Goal: Information Seeking & Learning: Compare options

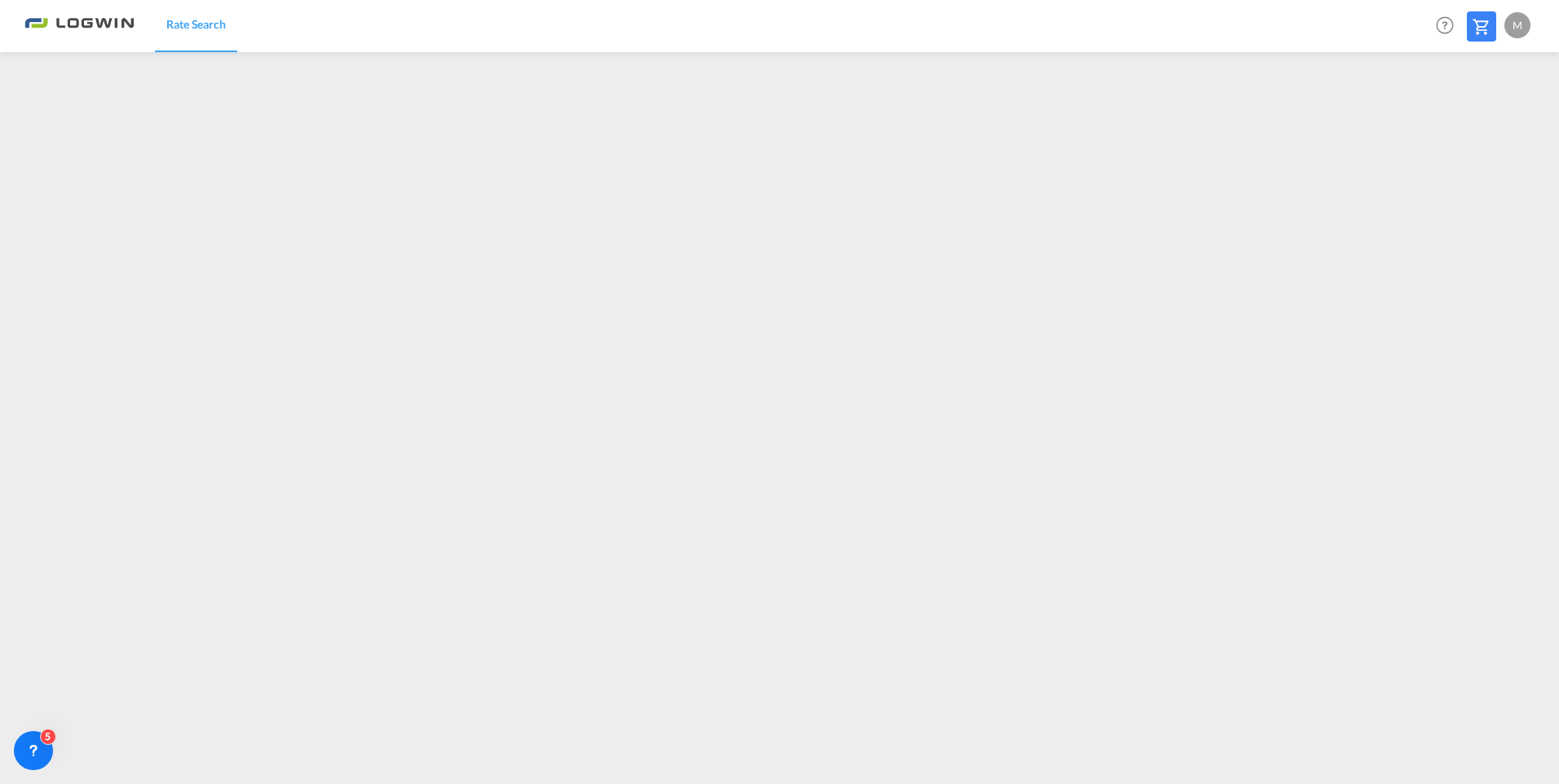
click at [228, 19] on link "Rate Search" at bounding box center [196, 25] width 83 height 53
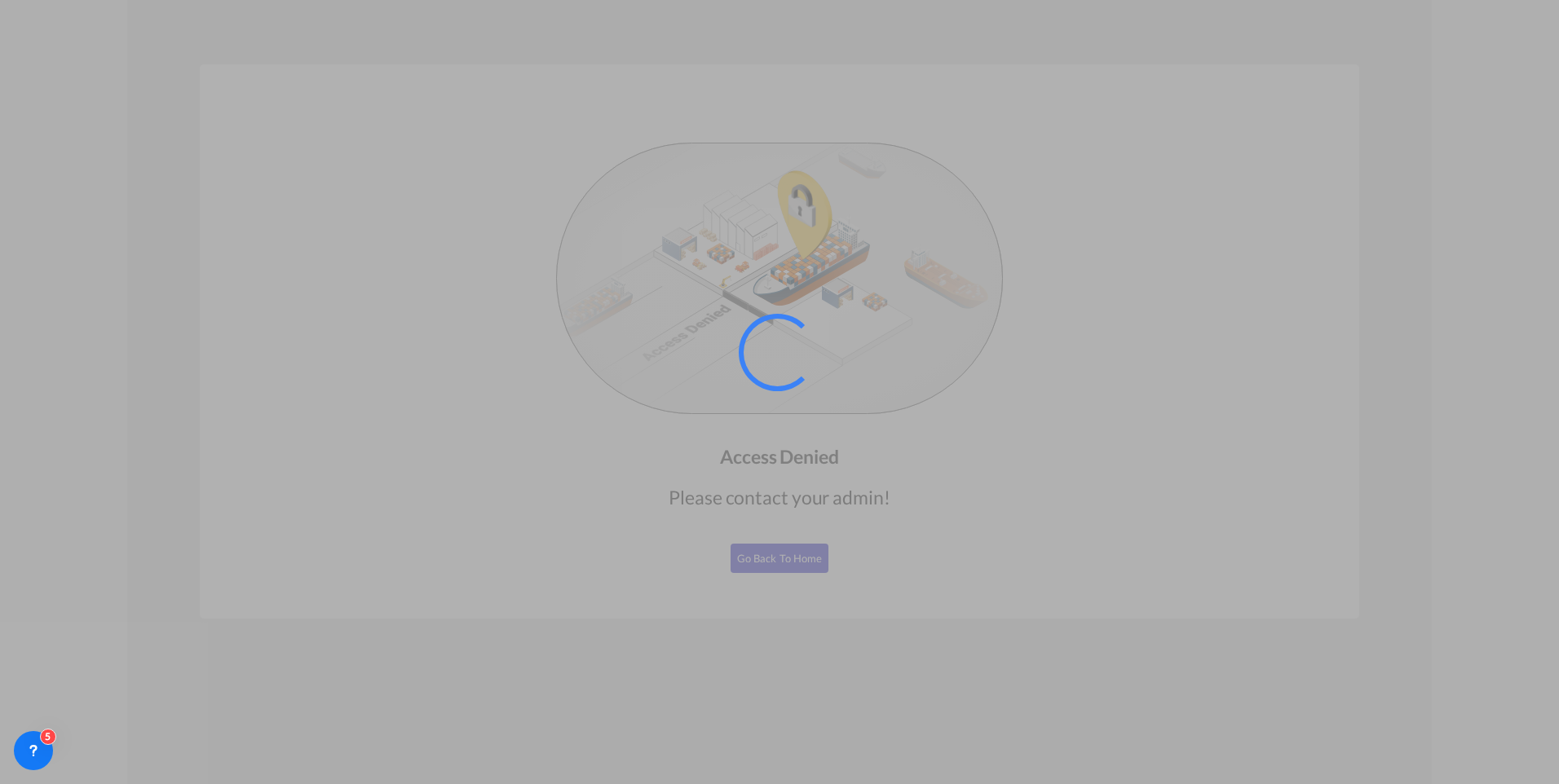
click at [1363, 277] on div at bounding box center [780, 392] width 1559 height 784
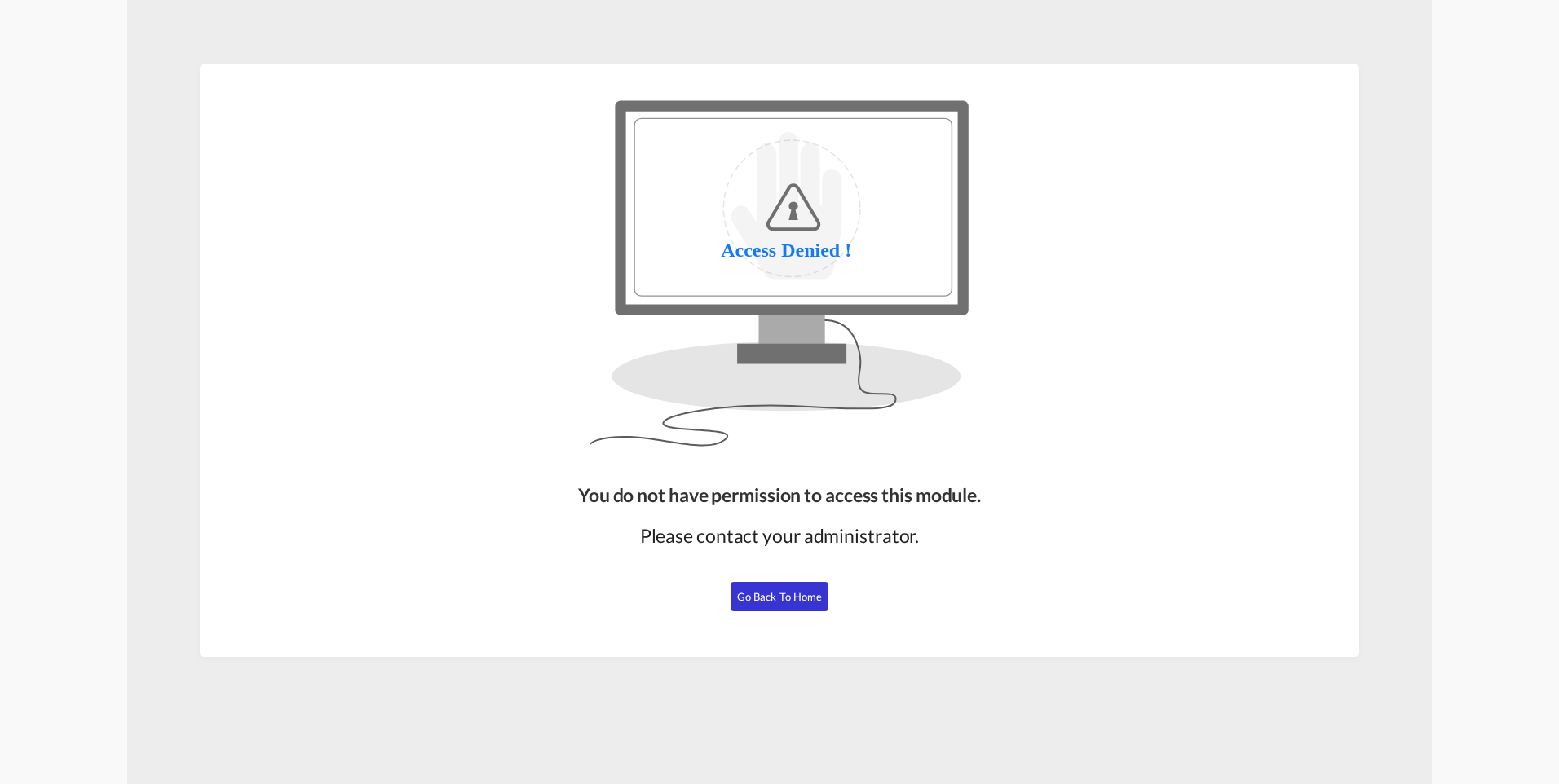
click at [786, 591] on span "Go Back to Home" at bounding box center [780, 596] width 85 height 13
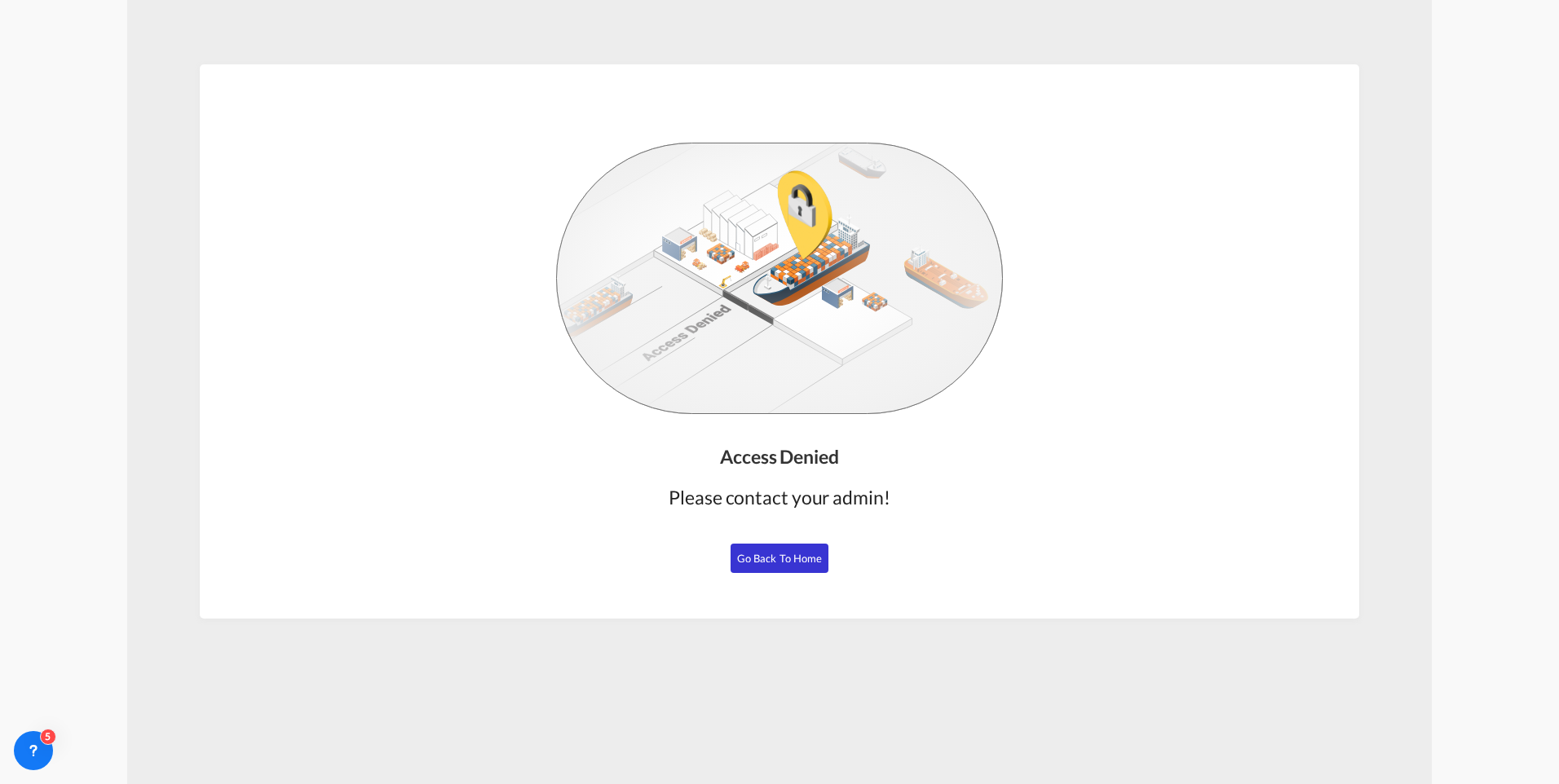
click at [1355, 415] on div "Access Denied Please contact your admin! Go Back to Home" at bounding box center [780, 341] width 1159 height 554
click at [745, 553] on span "Go Back to Home" at bounding box center [780, 558] width 85 height 13
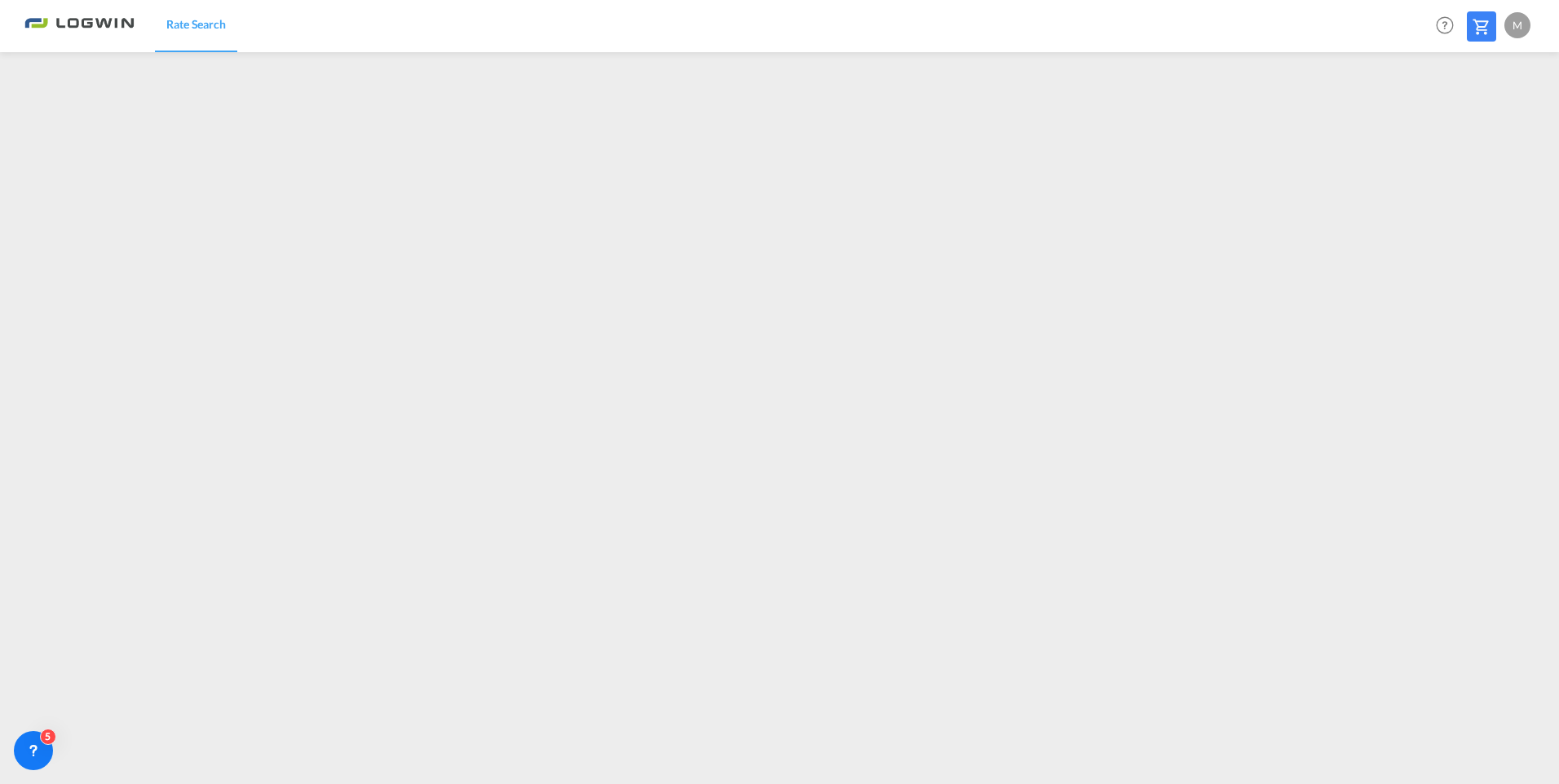
click at [216, 19] on span "Rate Search" at bounding box center [195, 24] width 59 height 14
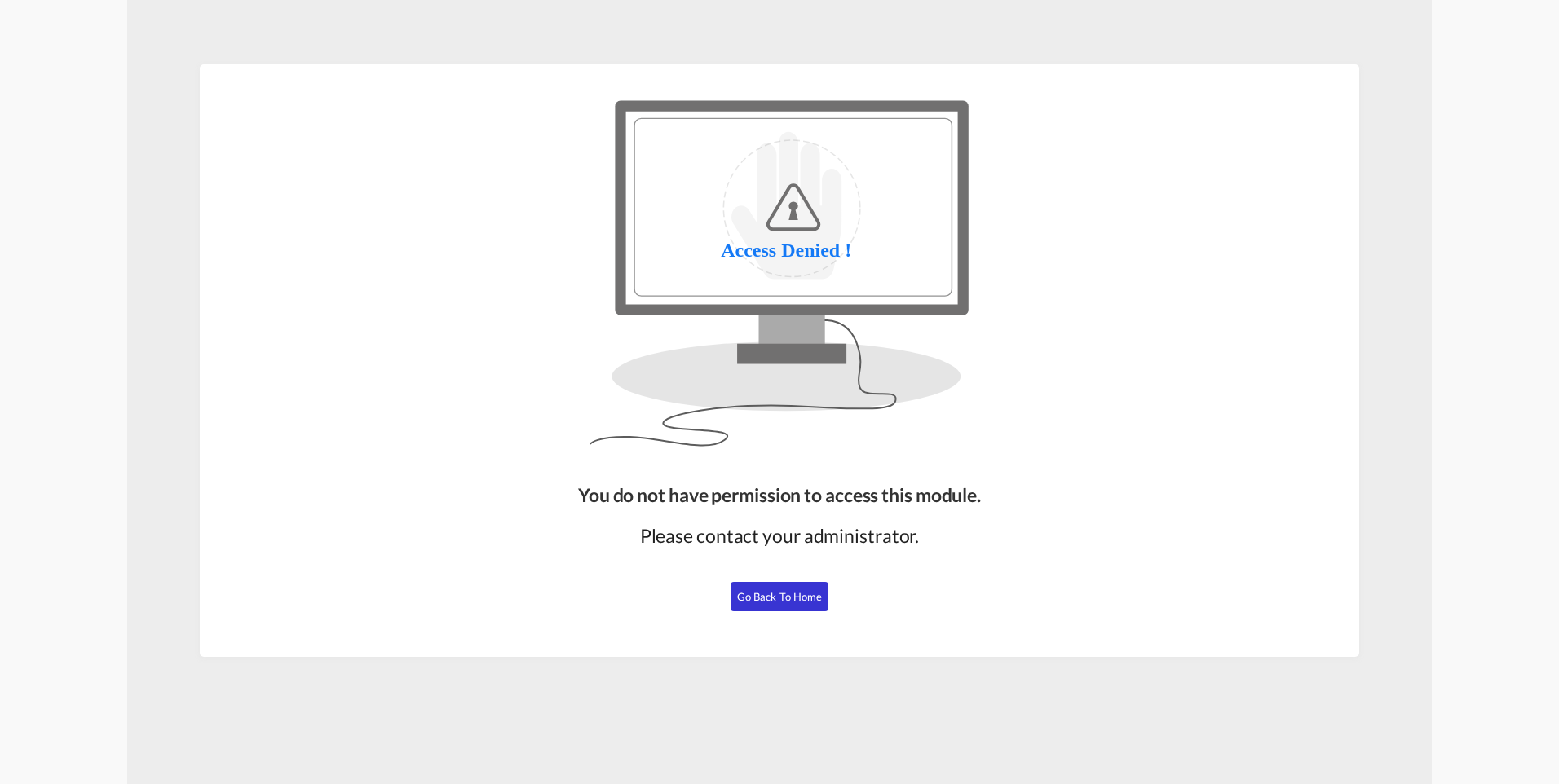
click at [808, 593] on span "Go Back to Home" at bounding box center [780, 596] width 85 height 13
